Goal: Task Accomplishment & Management: Manage account settings

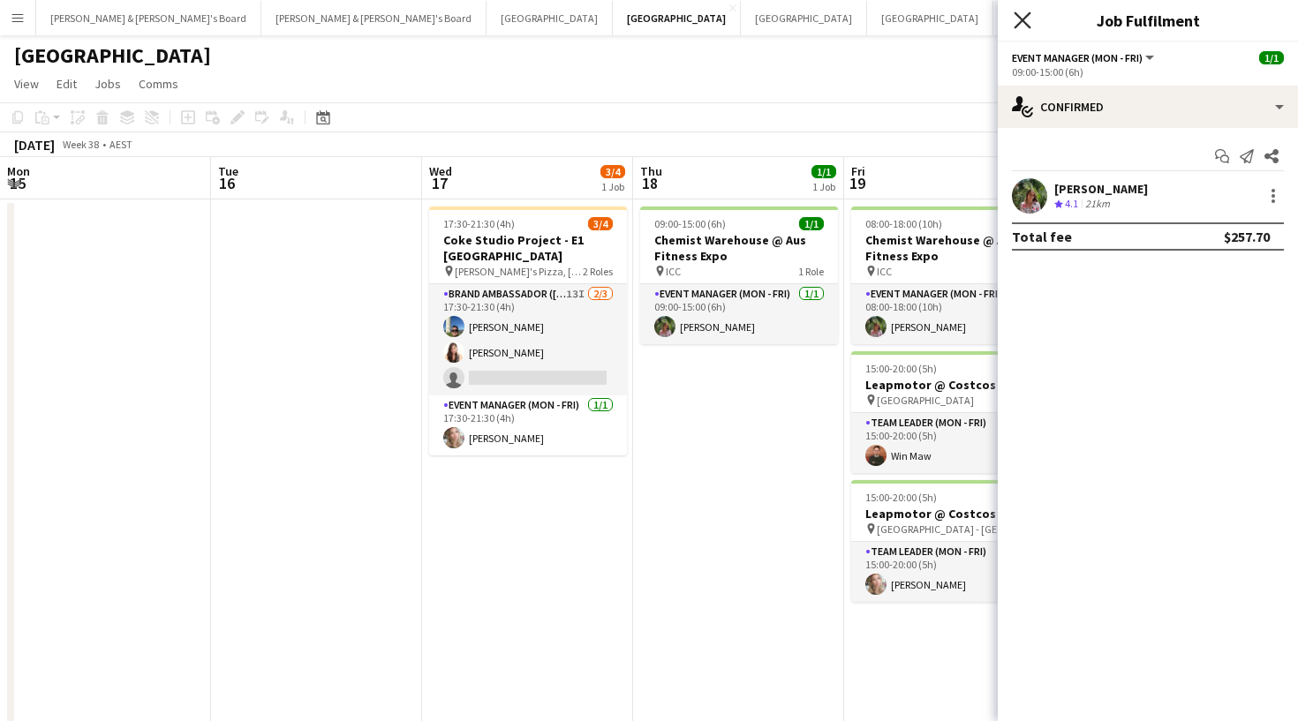
scroll to position [0, 404]
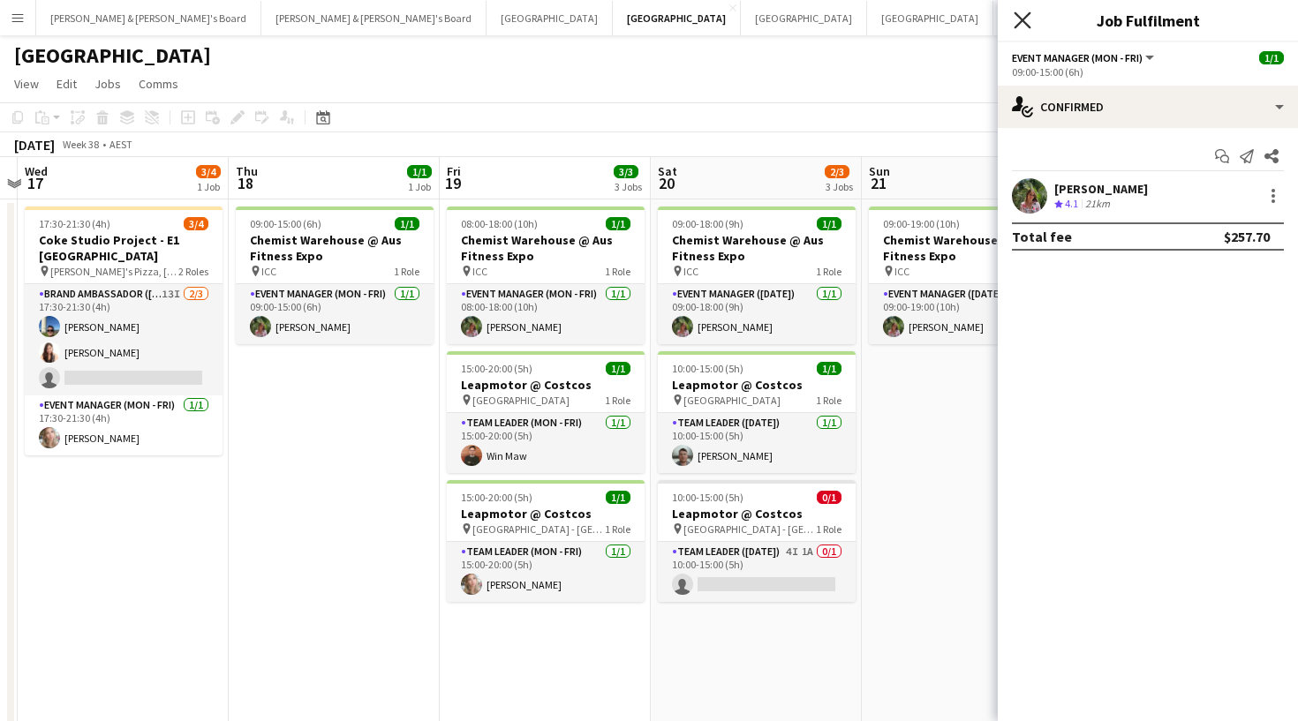
click at [1025, 19] on icon "Close pop-in" at bounding box center [1022, 19] width 17 height 17
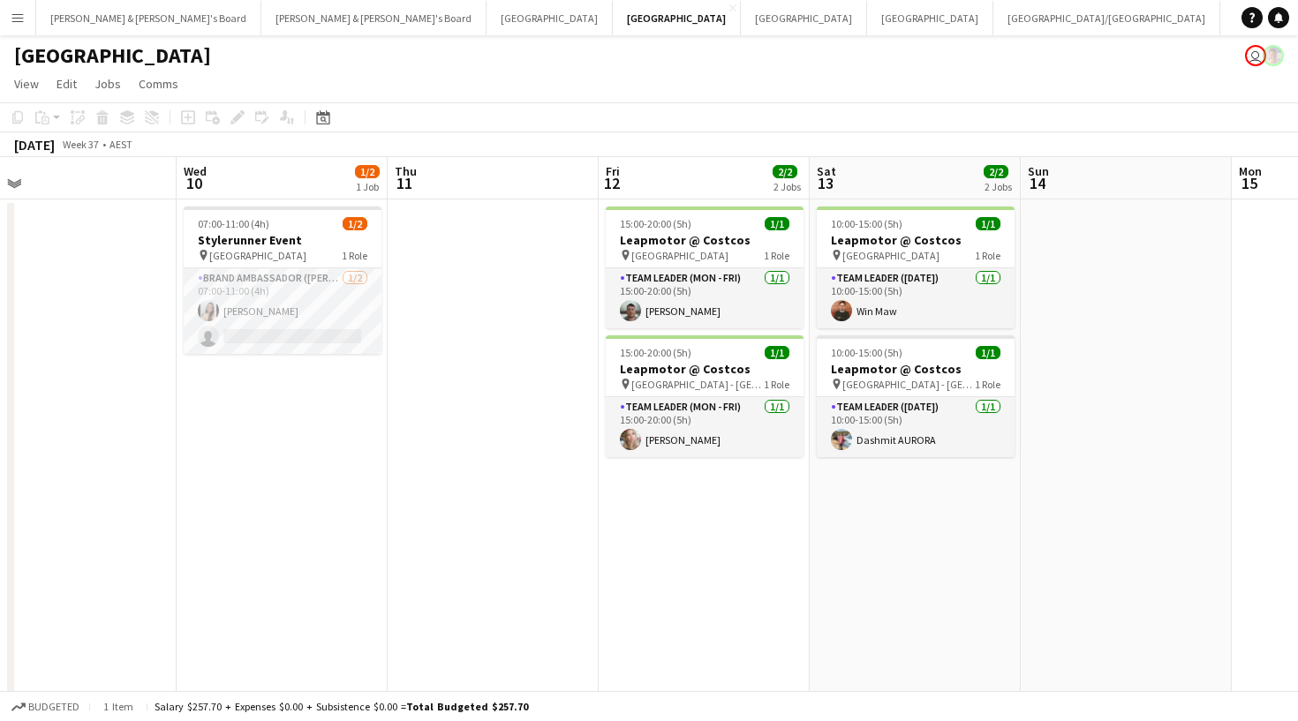
scroll to position [0, 456]
click at [261, 23] on button "[PERSON_NAME] & [PERSON_NAME]'s Board Close" at bounding box center [373, 18] width 225 height 34
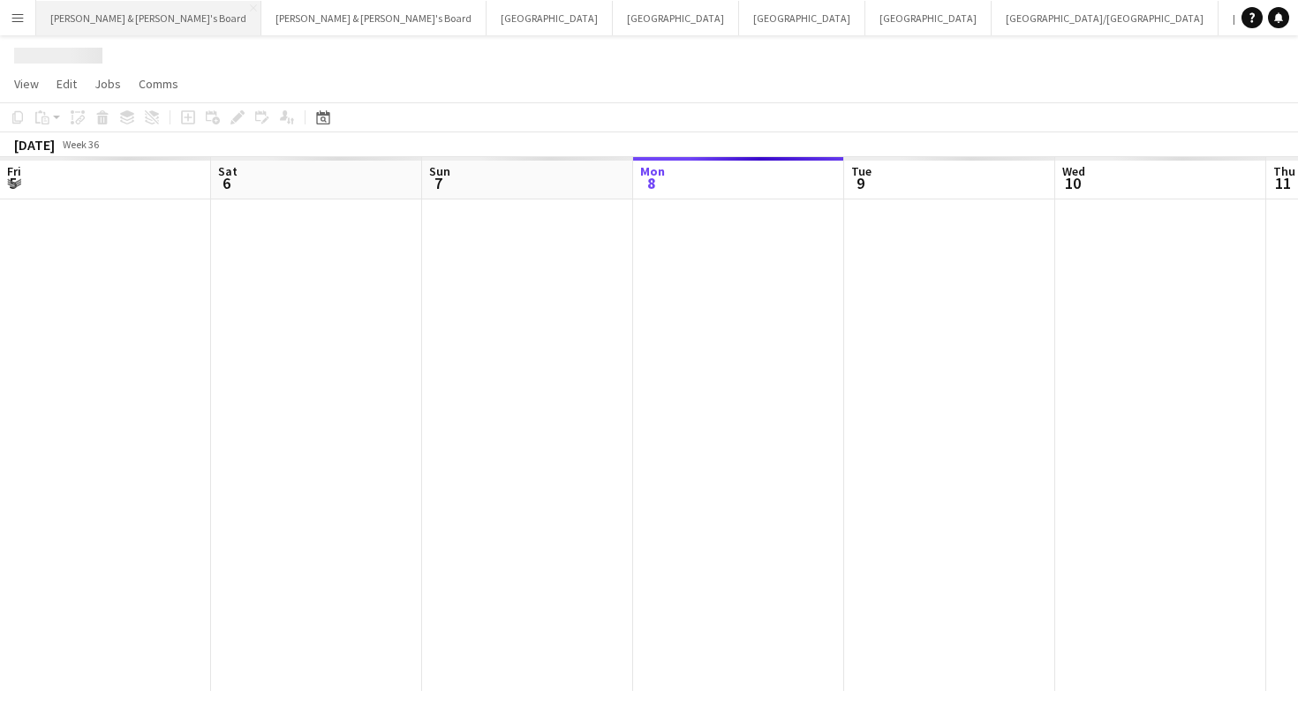
scroll to position [0, 422]
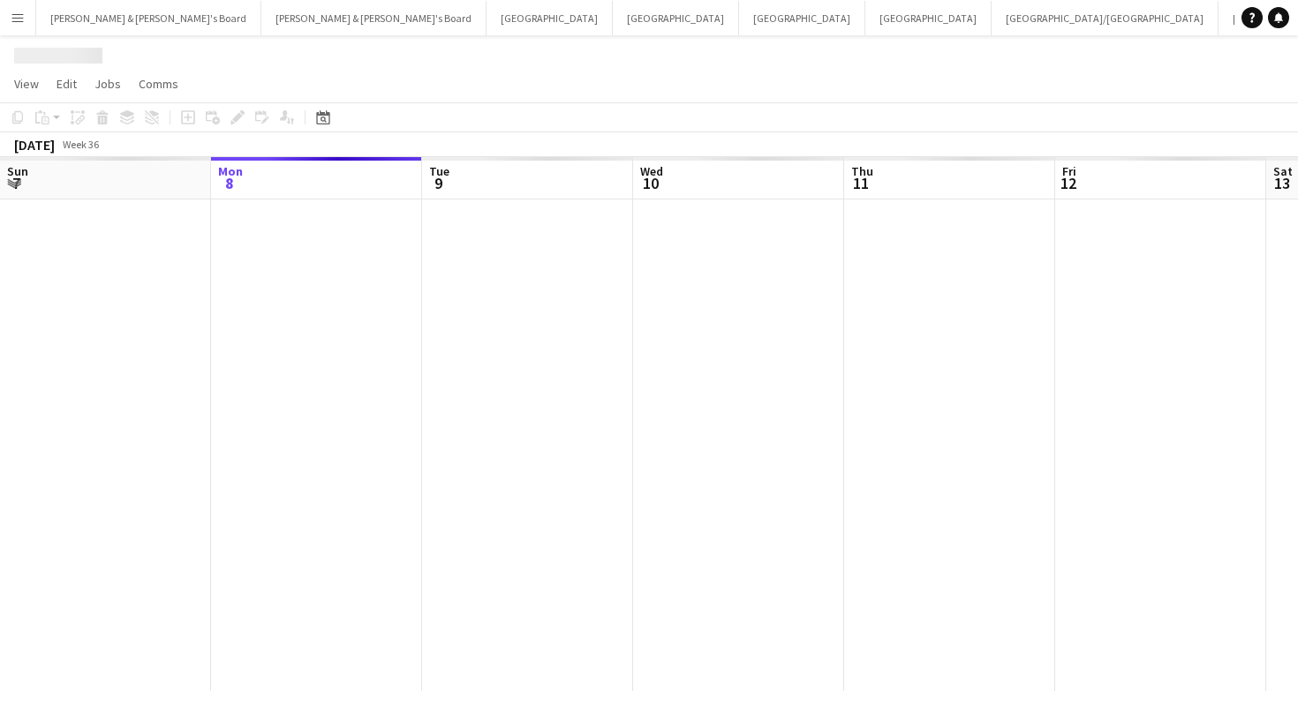
click at [34, 23] on button "Menu" at bounding box center [17, 17] width 35 height 35
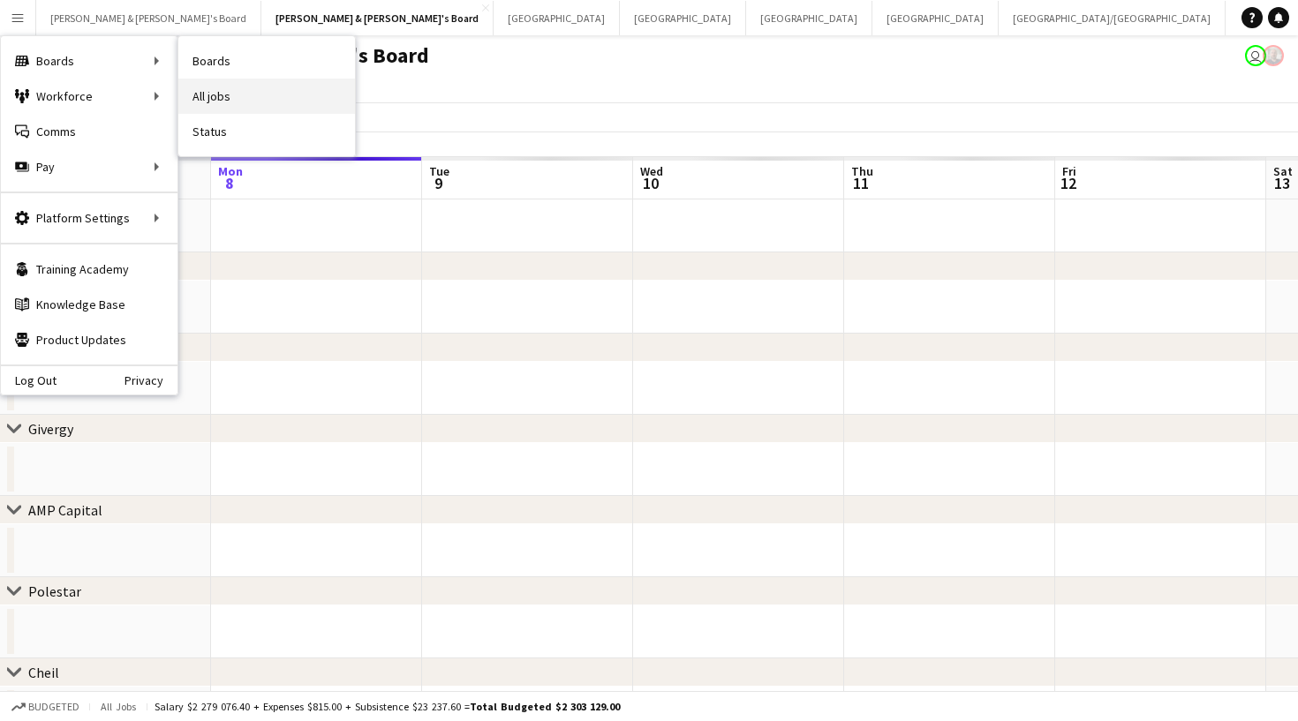
click at [211, 93] on link "All jobs" at bounding box center [266, 96] width 177 height 35
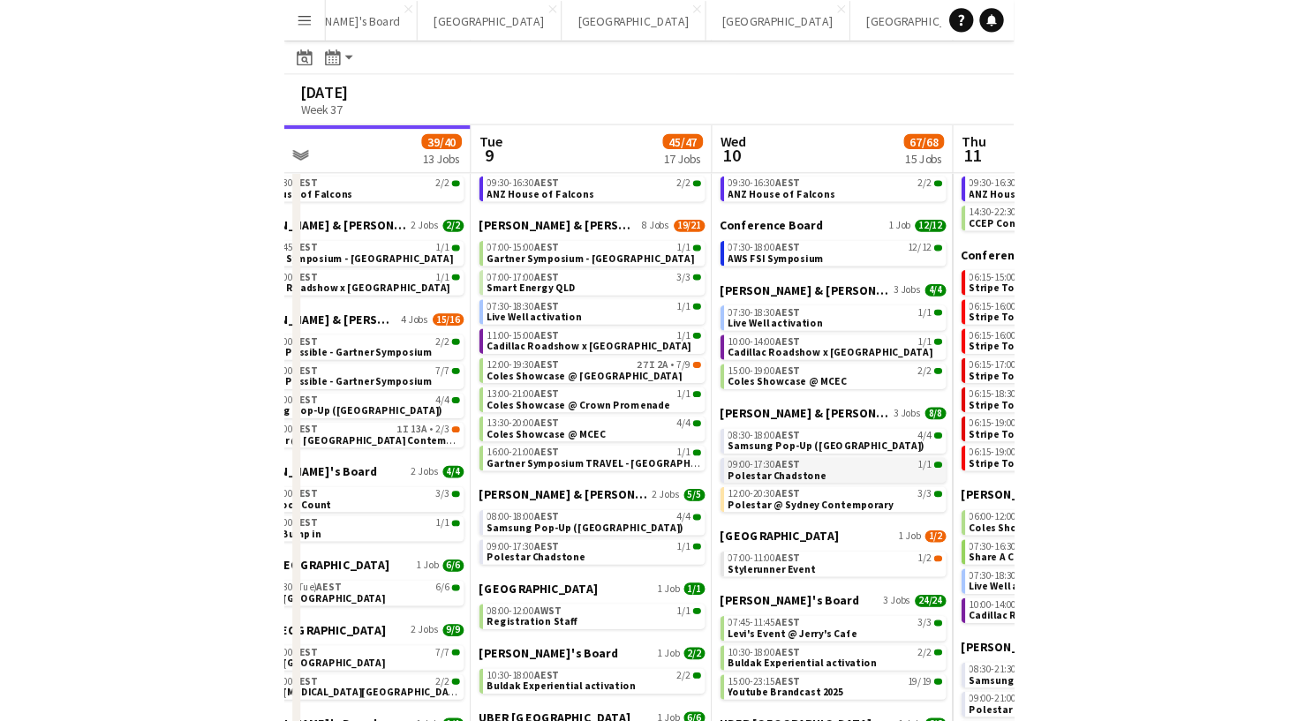
scroll to position [0, 682]
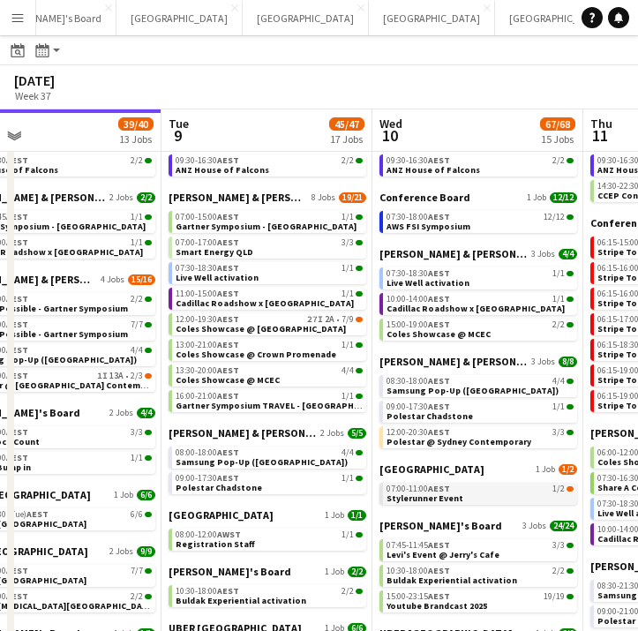
click at [509, 487] on div "07:00-11:00 AEST 1/2" at bounding box center [480, 489] width 187 height 9
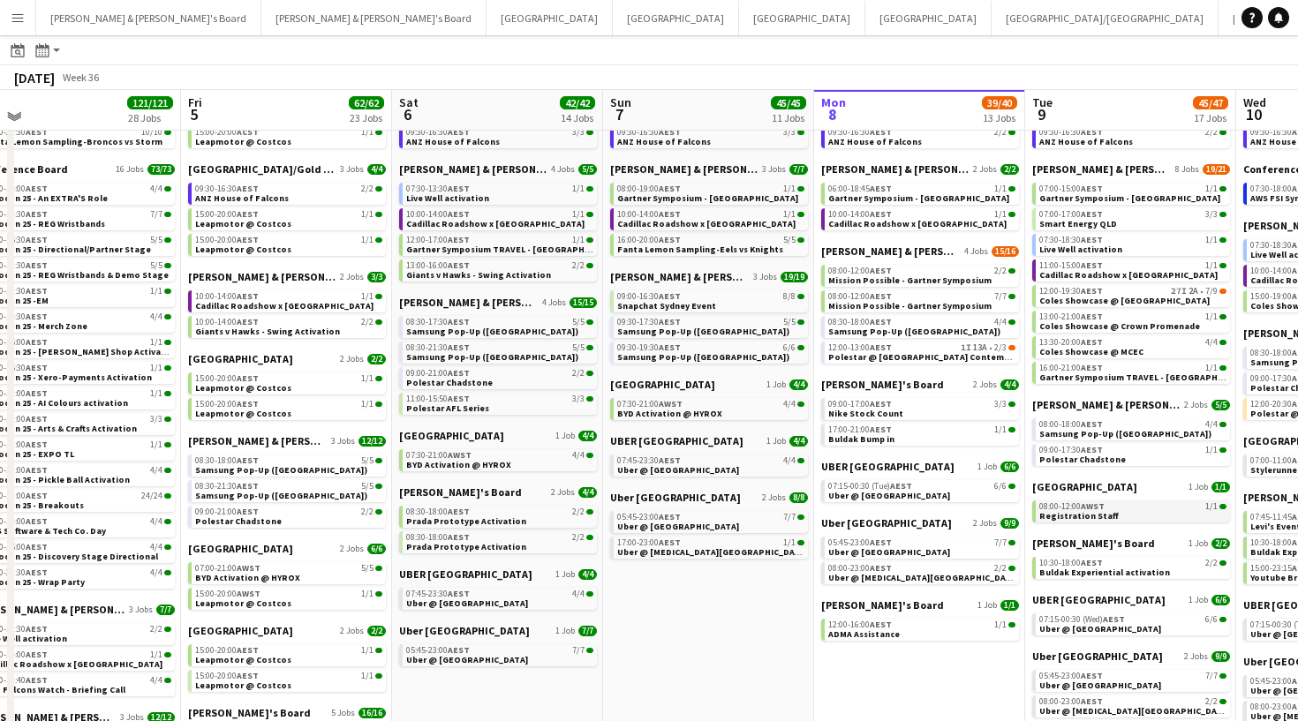
scroll to position [81, 0]
click at [1132, 518] on link "08:00-12:00 AWST 1/1 Registration Staff" at bounding box center [1132, 512] width 187 height 20
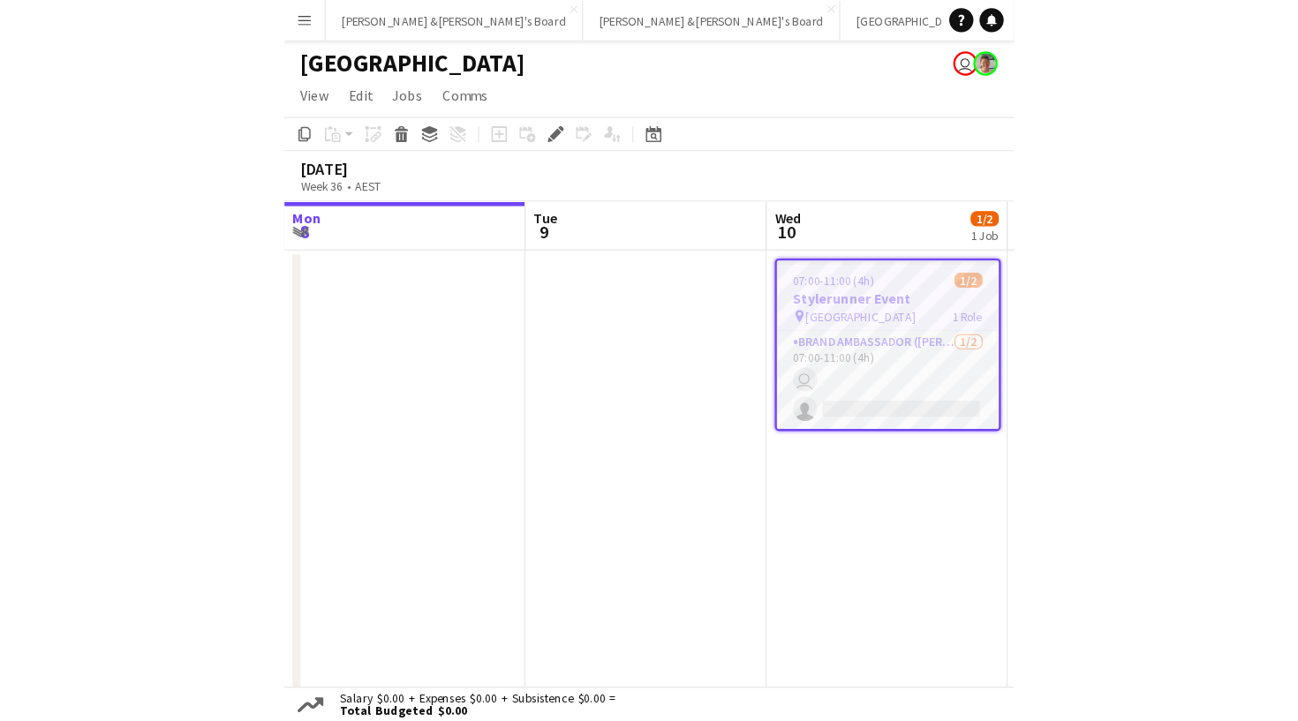
scroll to position [0, 369]
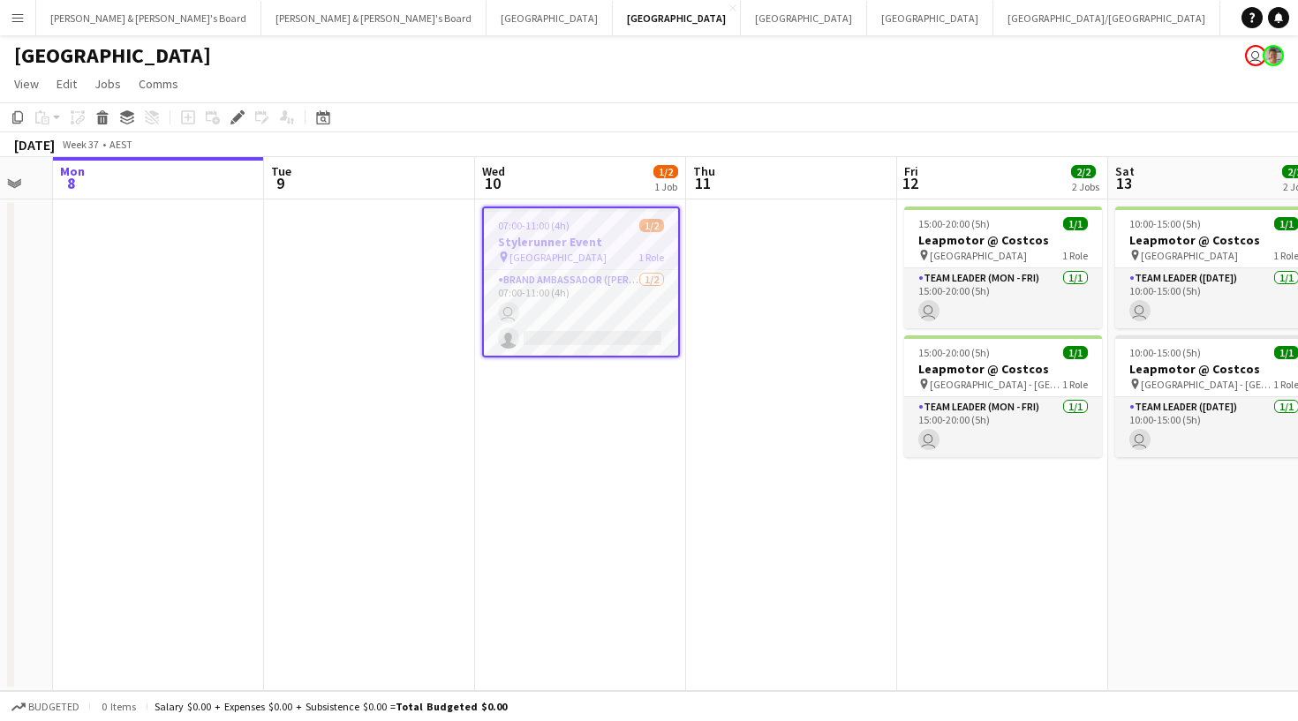
click at [535, 81] on app-page-menu "View Day view expanded Day view collapsed Month view Date picker Jump to today …" at bounding box center [649, 86] width 1298 height 34
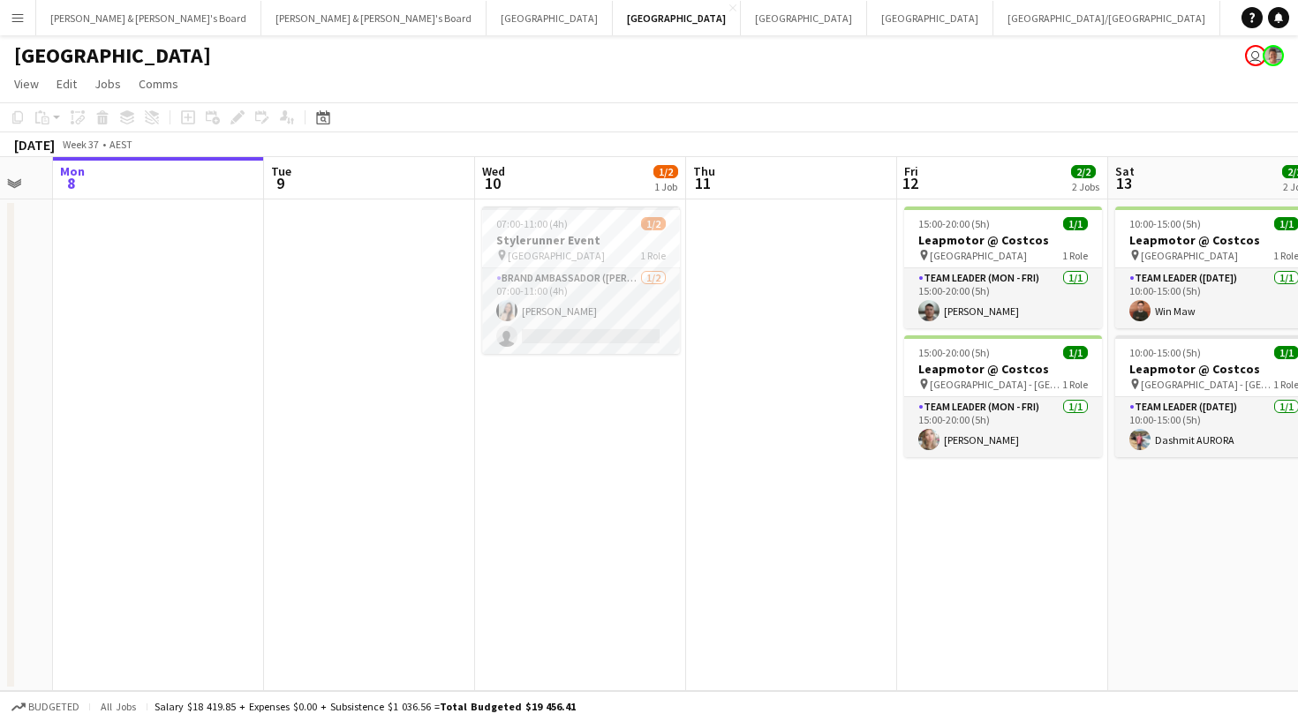
click at [517, 71] on app-page-menu "View Day view expanded Day view collapsed Month view Date picker Jump to today …" at bounding box center [649, 86] width 1298 height 34
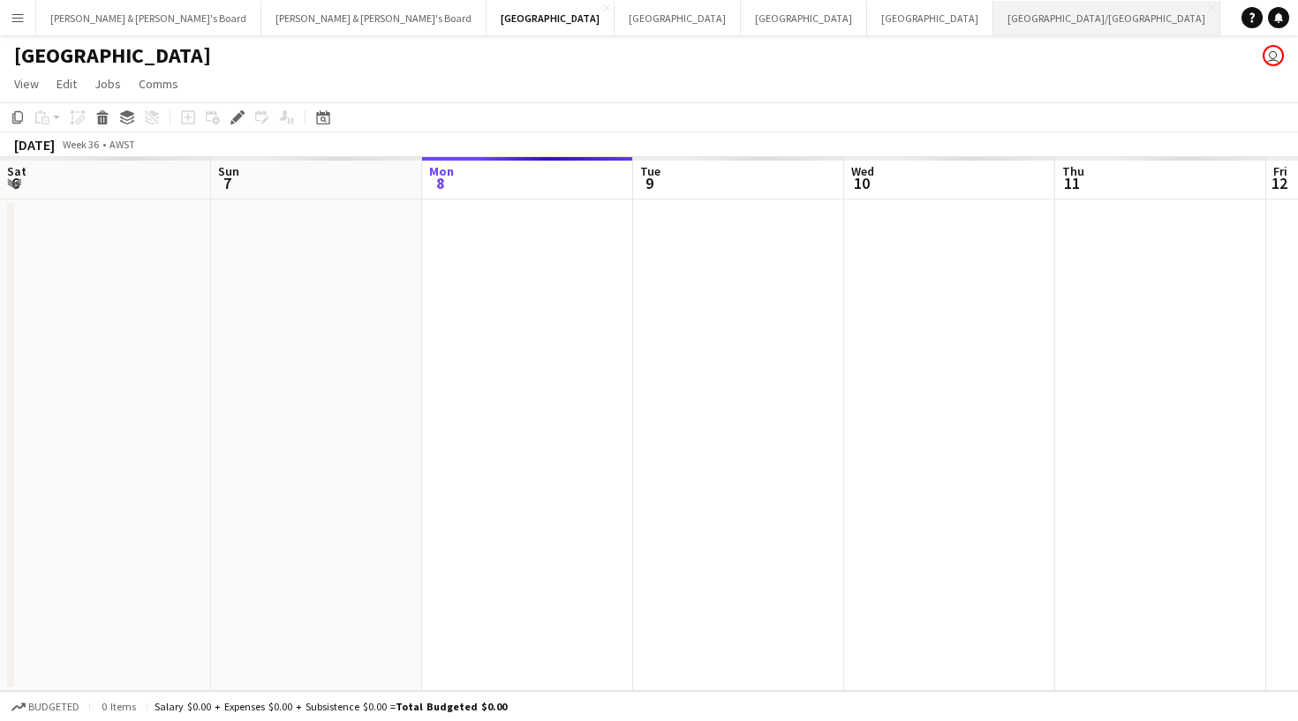
scroll to position [0, 607]
